Goal: Task Accomplishment & Management: Manage account settings

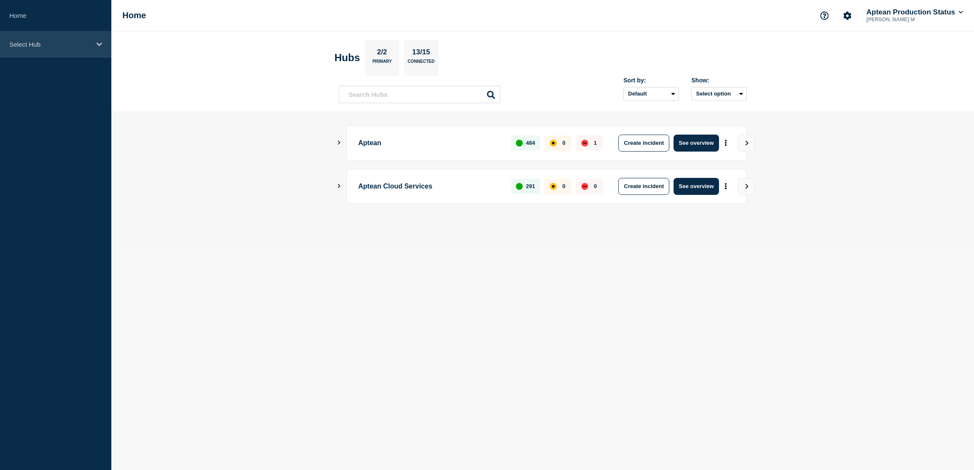
click at [69, 48] on div "Select Hub" at bounding box center [55, 44] width 111 height 26
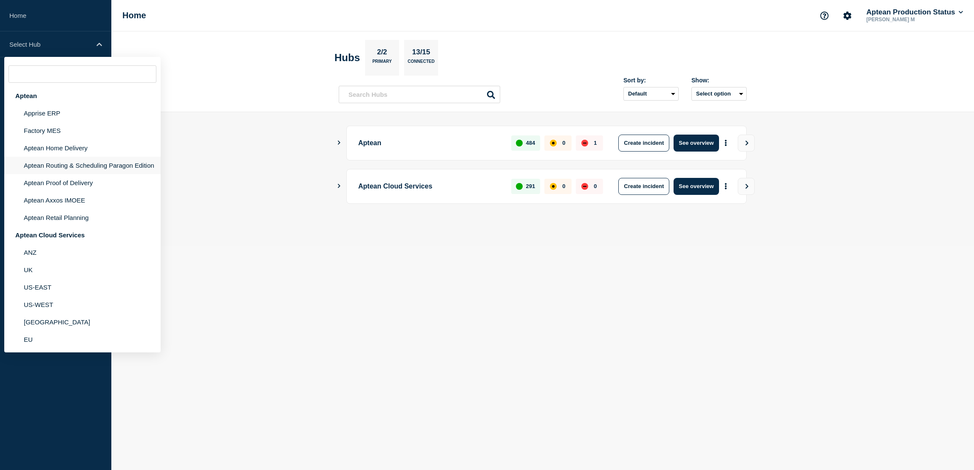
click at [63, 163] on li "Aptean Routing & Scheduling Paragon Edition" at bounding box center [82, 165] width 156 height 17
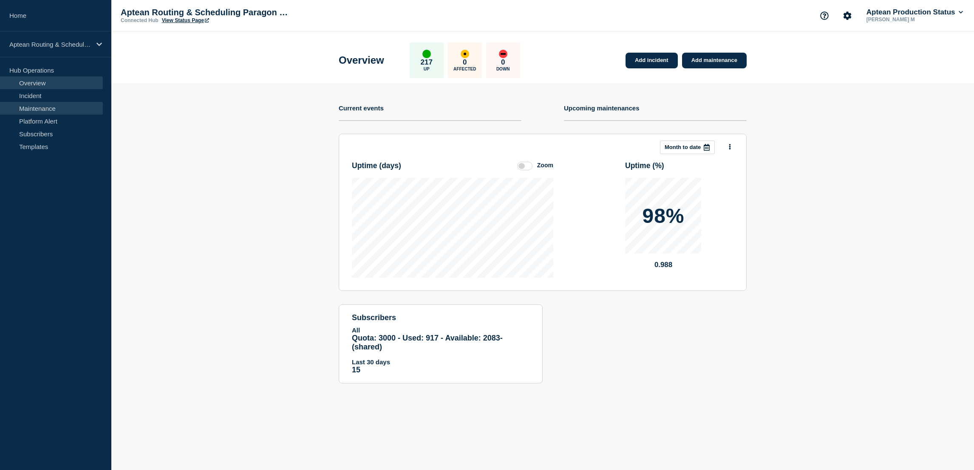
click at [21, 106] on link "Maintenance" at bounding box center [51, 108] width 103 height 13
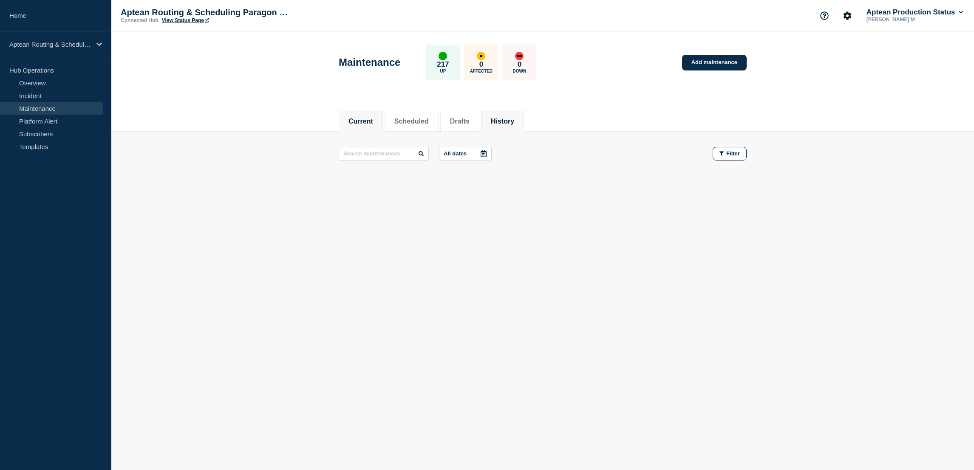
click at [524, 127] on li "History" at bounding box center [502, 121] width 43 height 21
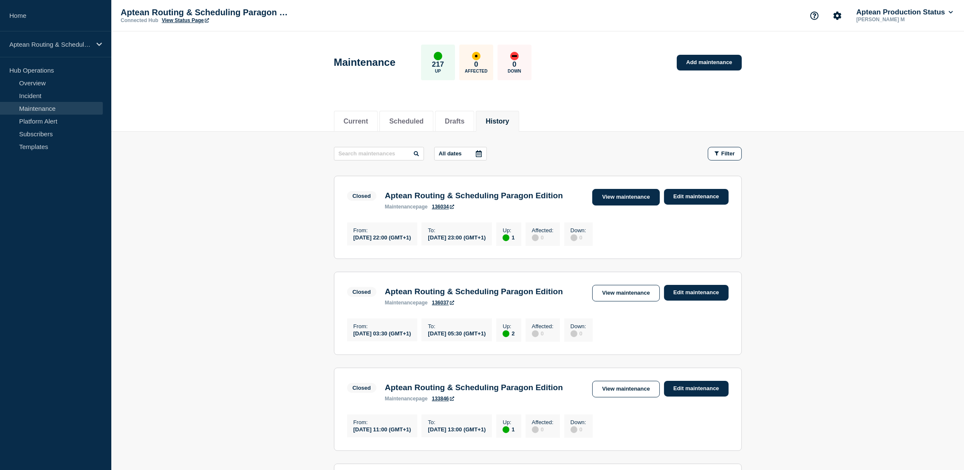
click at [599, 202] on link "View maintenance" at bounding box center [625, 197] width 67 height 17
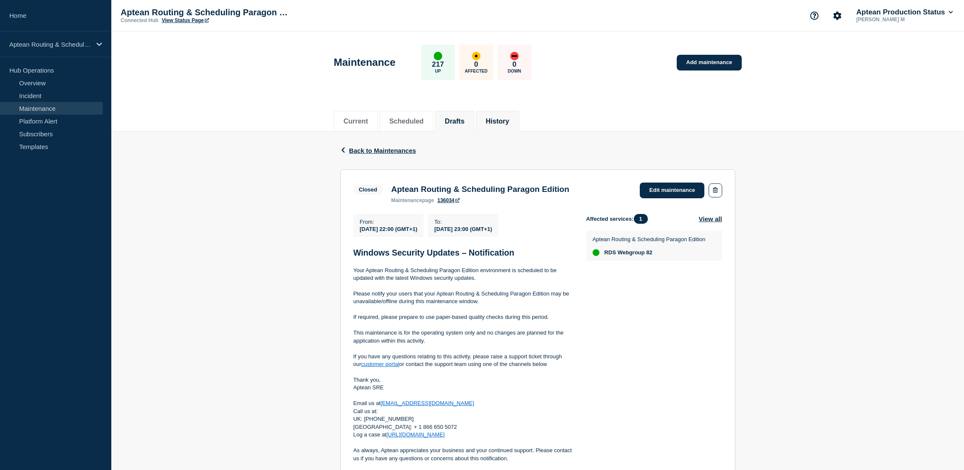
click at [474, 113] on li "Drafts" at bounding box center [454, 121] width 39 height 21
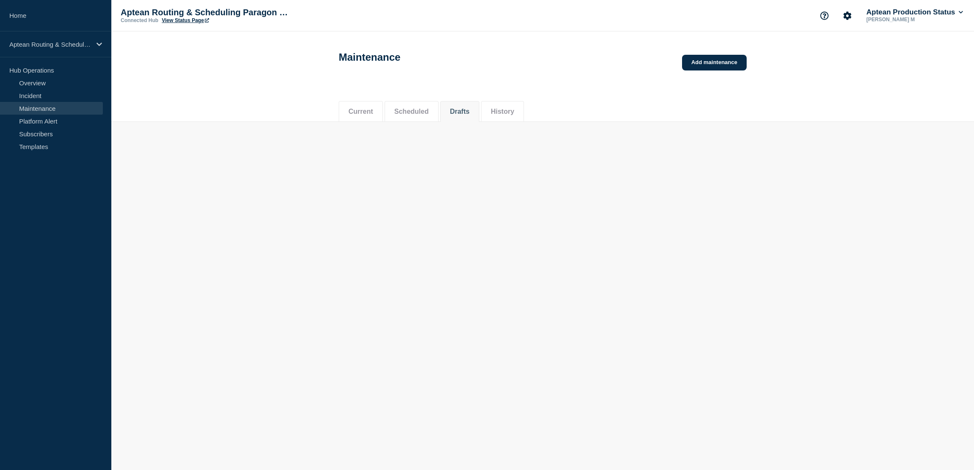
click at [514, 115] on button "History" at bounding box center [502, 112] width 23 height 8
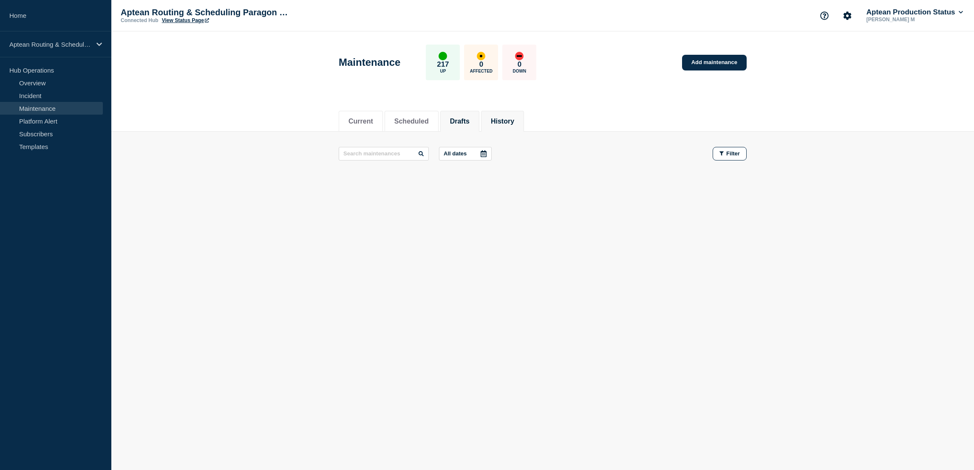
click at [514, 123] on button "History" at bounding box center [502, 122] width 23 height 8
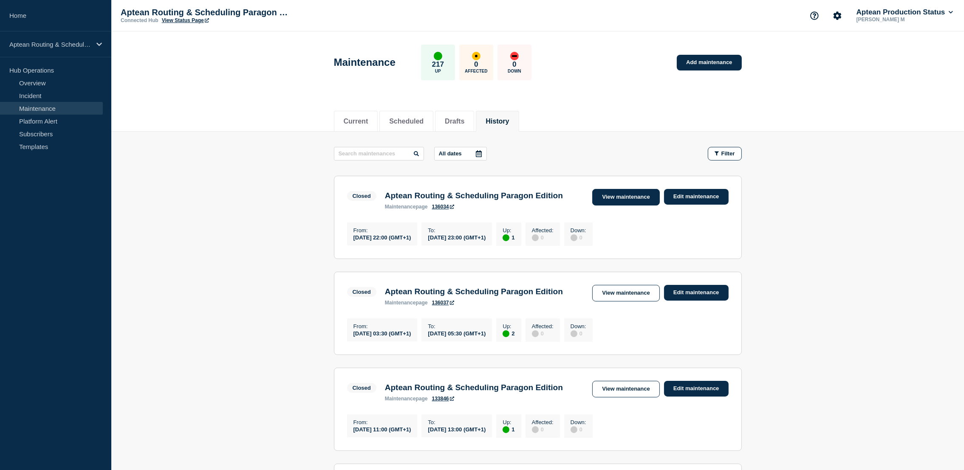
click at [623, 199] on link "View maintenance" at bounding box center [625, 197] width 67 height 17
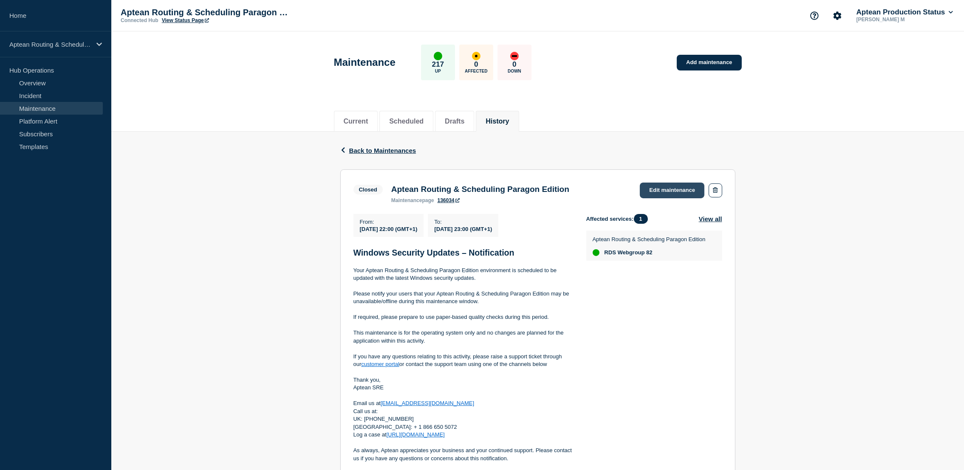
click at [655, 189] on link "Edit maintenance" at bounding box center [672, 191] width 65 height 16
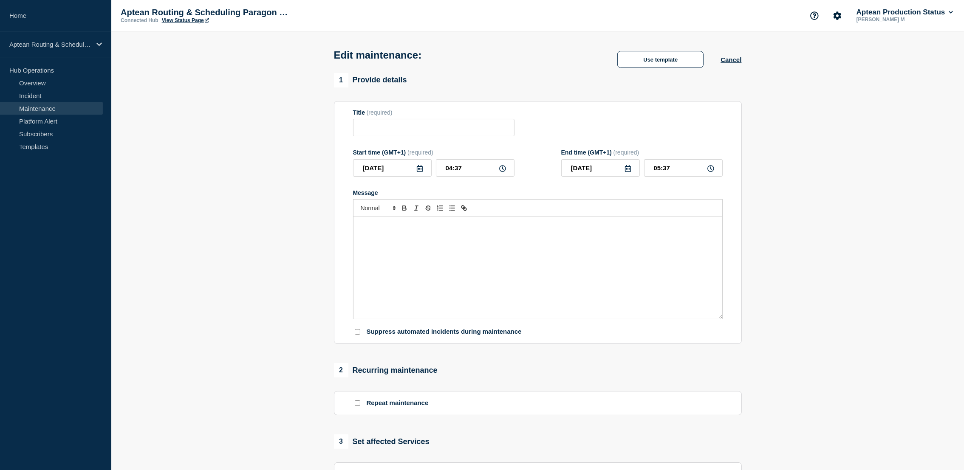
type input "Aptean Routing & Scheduling Paragon Edition"
type input "[DATE]"
type input "22:00"
type input "[DATE]"
type input "23:00"
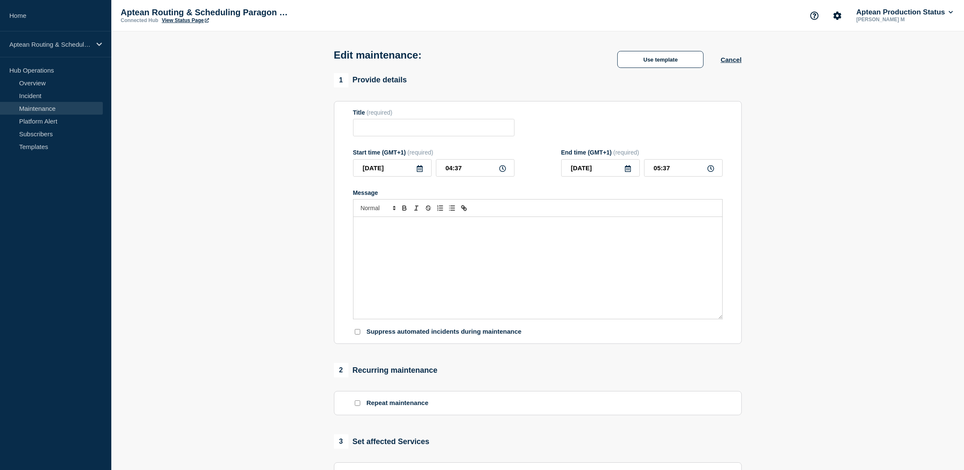
checkbox input "false"
checkbox input "true"
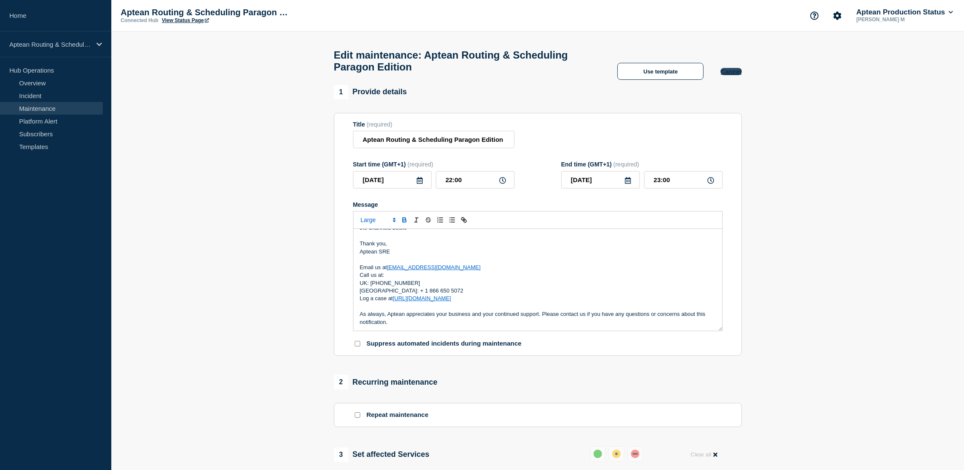
click at [741, 75] on button "Cancel" at bounding box center [731, 71] width 21 height 7
